Goal: Task Accomplishment & Management: Complete application form

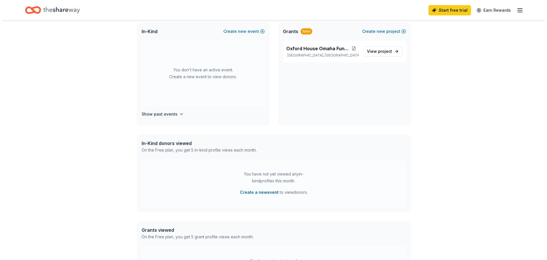
scroll to position [114, 0]
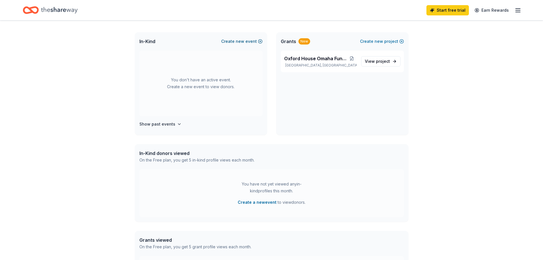
click at [260, 42] on button "Create new event" at bounding box center [241, 41] width 41 height 7
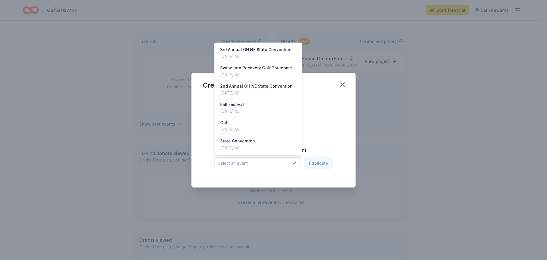
click at [268, 161] on span "Select an event" at bounding box center [253, 163] width 71 height 7
click at [240, 54] on div "[DATE] · NE" at bounding box center [255, 56] width 71 height 7
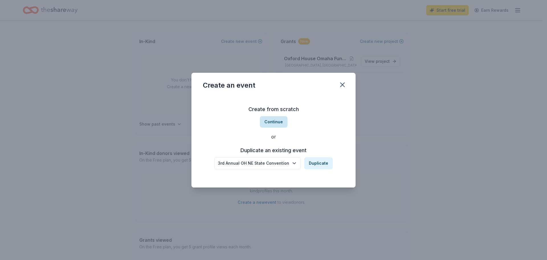
click at [276, 125] on button "Continue" at bounding box center [274, 121] width 28 height 11
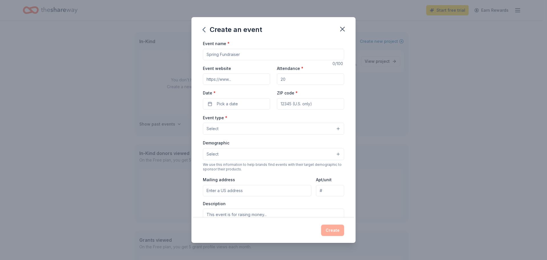
click at [246, 54] on input "Event name *" at bounding box center [273, 54] width 141 height 11
type input "4th Annual OH NE State Convention"
click at [292, 77] on input "Attendance *" at bounding box center [310, 78] width 67 height 11
type input "250"
click at [235, 108] on button "Pick a date" at bounding box center [236, 103] width 67 height 11
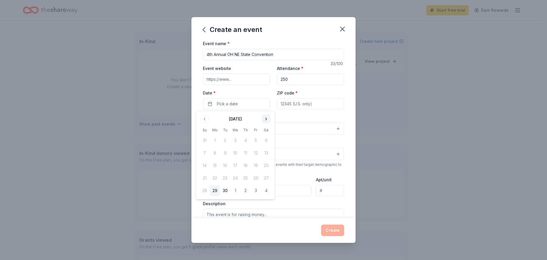
click at [265, 119] on button "Go to next month" at bounding box center [266, 119] width 8 height 8
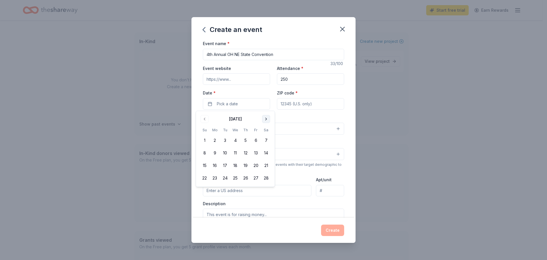
click at [265, 119] on button "Go to next month" at bounding box center [266, 119] width 8 height 8
click at [256, 167] on button "15" at bounding box center [256, 165] width 10 height 10
click at [329, 92] on div "ZIP code *" at bounding box center [310, 99] width 67 height 20
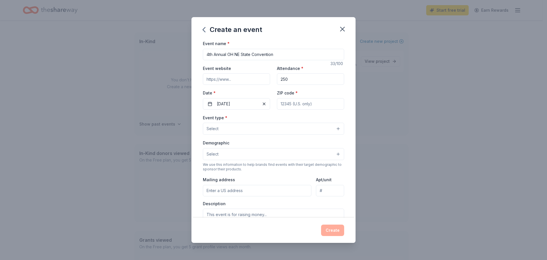
click at [311, 103] on input "ZIP code *" at bounding box center [310, 103] width 67 height 11
type input "68135"
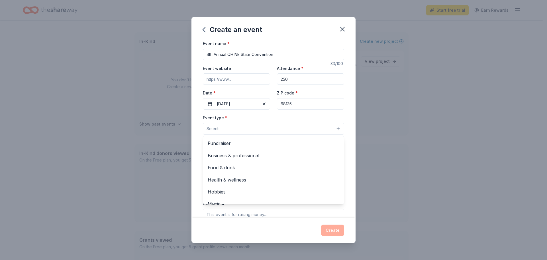
click at [246, 125] on button "Select" at bounding box center [273, 129] width 141 height 12
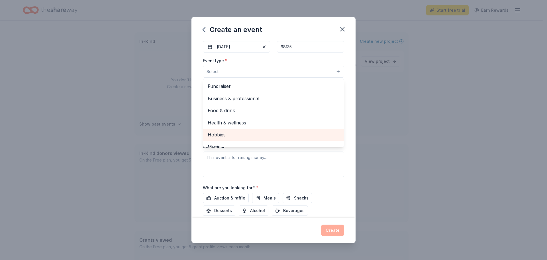
scroll to position [28, 0]
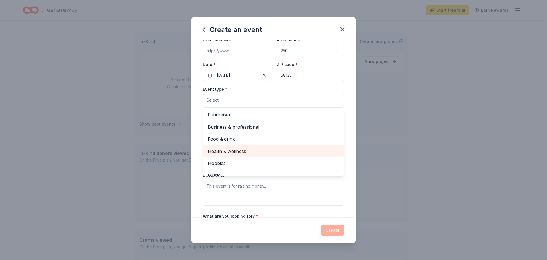
click at [228, 151] on span "Health & wellness" at bounding box center [274, 150] width 132 height 7
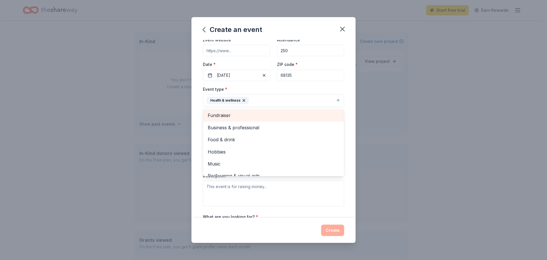
click at [231, 115] on span "Fundraiser" at bounding box center [274, 114] width 132 height 7
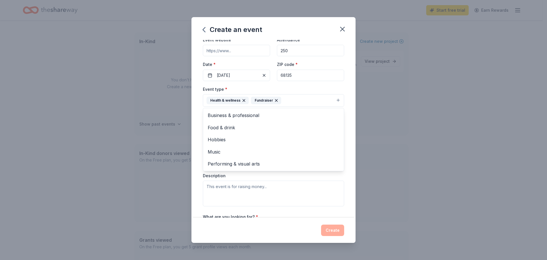
click at [347, 110] on div "Event name * 4th Annual OH NE State Convention 33 /100 Event website Attendance…" at bounding box center [273, 128] width 164 height 177
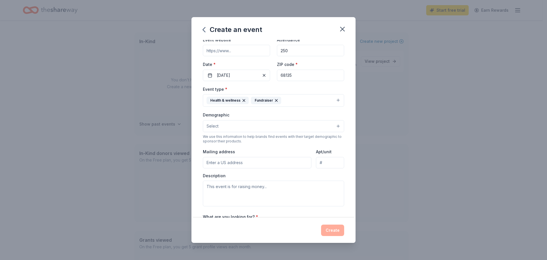
scroll to position [0, 0]
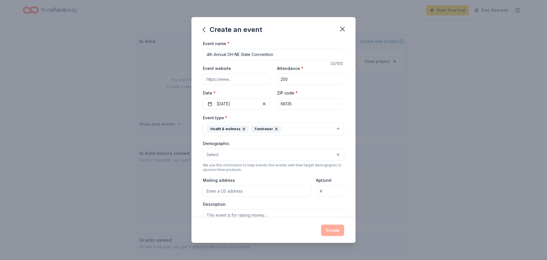
click at [274, 154] on button "Select" at bounding box center [273, 154] width 141 height 12
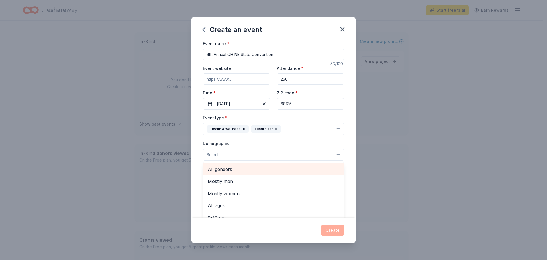
click at [235, 169] on span "All genders" at bounding box center [274, 168] width 132 height 7
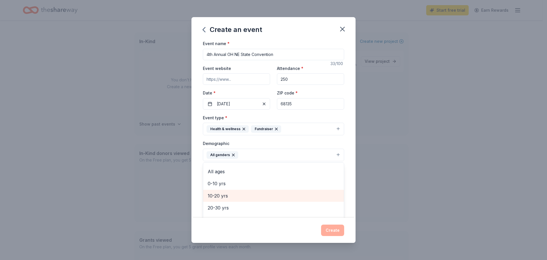
scroll to position [51, 0]
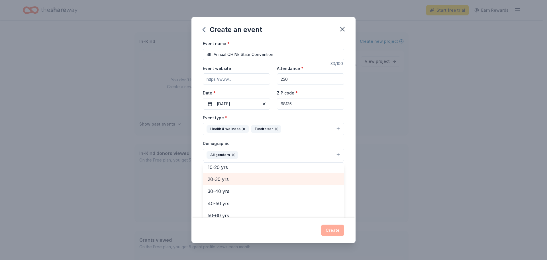
click at [224, 180] on span "20-30 yrs" at bounding box center [274, 178] width 132 height 7
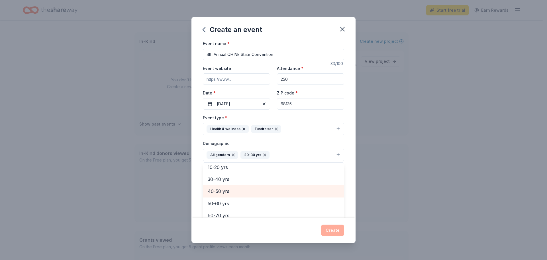
click at [221, 191] on span "40-50 yrs" at bounding box center [274, 190] width 132 height 7
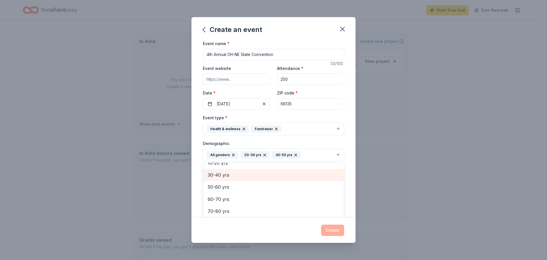
scroll to position [85, 0]
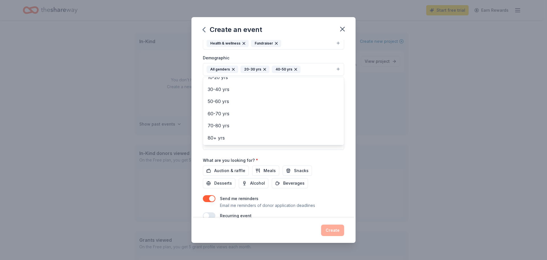
click at [233, 168] on div "Event name * 4th Annual OH NE State Convention 33 /100 Event website Attendance…" at bounding box center [273, 86] width 141 height 264
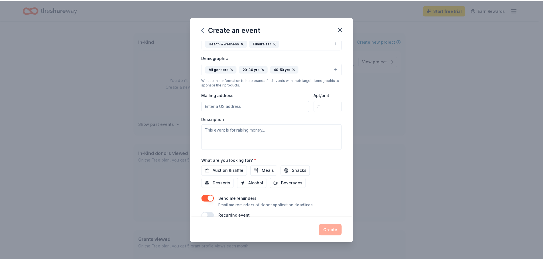
scroll to position [96, 0]
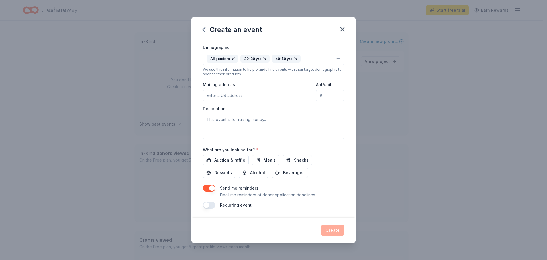
click at [334, 228] on div "Create" at bounding box center [273, 229] width 141 height 11
click at [226, 159] on span "Auction & raffle" at bounding box center [229, 159] width 31 height 7
click at [245, 120] on textarea at bounding box center [273, 126] width 141 height 26
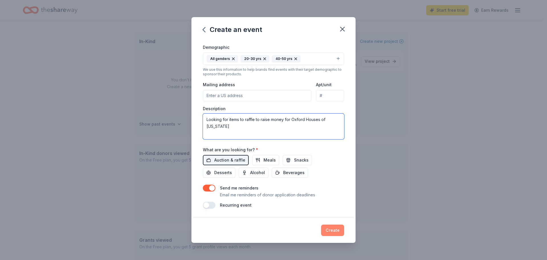
type textarea "Looking for items to raffle to raise money for Oxford Houses of [US_STATE]"
click at [330, 232] on button "Create" at bounding box center [332, 229] width 23 height 11
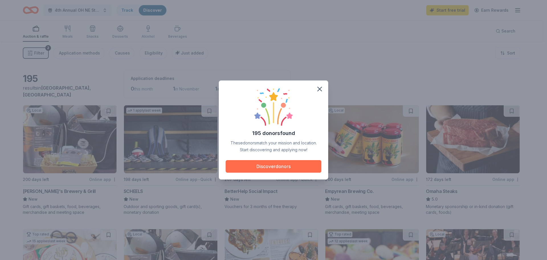
click at [264, 168] on button "Discover donors" at bounding box center [274, 166] width 96 height 13
